Goal: Task Accomplishment & Management: Use online tool/utility

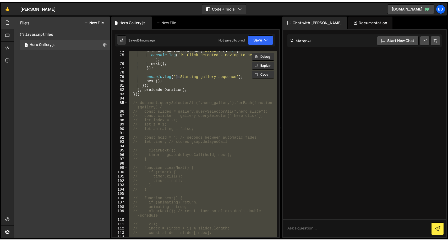
scroll to position [349, 0]
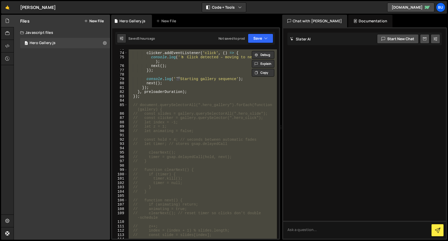
click at [215, 90] on div "clicker . addEventListener ( 'click' , ( ) => { console . log ( ' 🖱 ️ Click det…" at bounding box center [202, 143] width 149 height 189
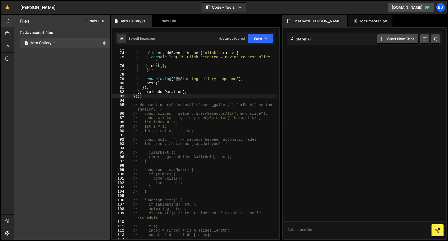
click at [163, 97] on div "clicker . addEventListener ( 'click' , ( ) => { console . log ( ' 🖱 ️ Click det…" at bounding box center [202, 145] width 149 height 198
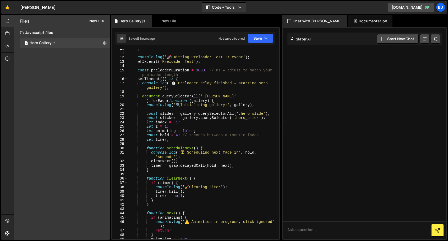
scroll to position [0, 0]
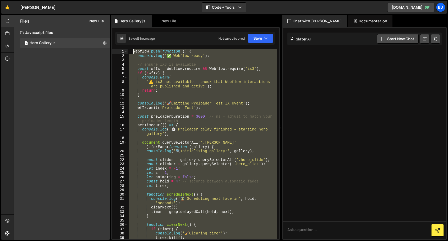
click at [133, 53] on div "Webflow . push ( function ( ) { console . log ( '✅ Webflow ready' ) ; // ensure…" at bounding box center [202, 148] width 149 height 198
click at [169, 108] on div "Webflow . push ( function ( ) { console . log ( '✅ Webflow ready' ) ; // ensure…" at bounding box center [202, 143] width 149 height 189
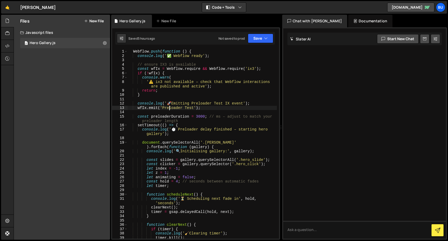
type textarea "// });"
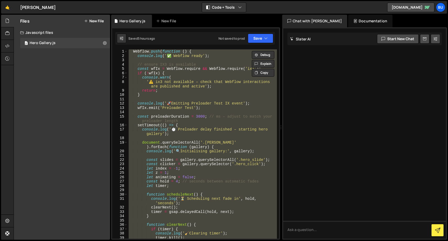
paste textarea
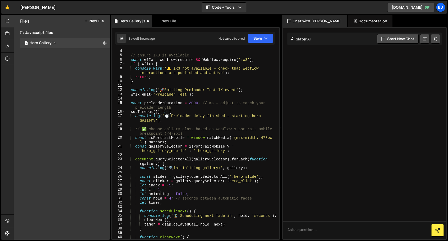
type textarea "// });"
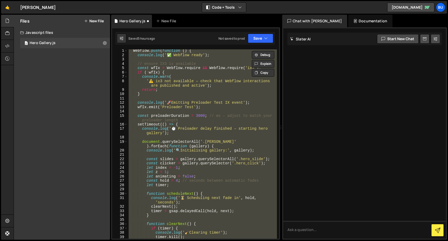
paste textarea
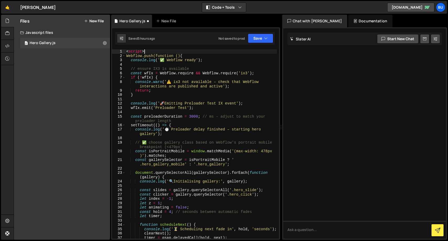
click at [145, 53] on div "< script > Webflow.push(function () { console . log ( '✅ Webflow ready' ) ; // …" at bounding box center [201, 148] width 152 height 198
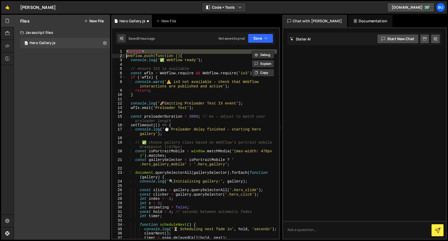
type textarea "Webflow.push(function () {"
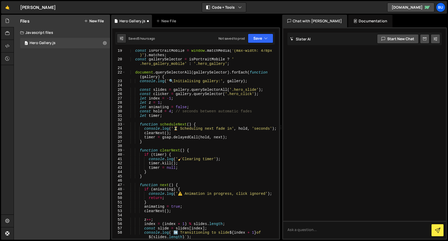
scroll to position [319, 0]
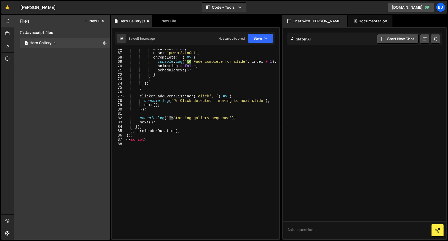
click at [151, 145] on div "duration : 1.25 , ease : 'power2.inOut' , onComplete : ( ) => { console . log (…" at bounding box center [201, 145] width 152 height 198
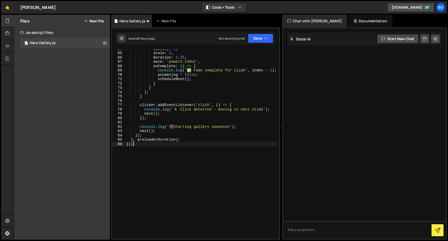
scroll to position [310, 0]
type textarea "}, preloaderDuration);"
